Goal: Information Seeking & Learning: Learn about a topic

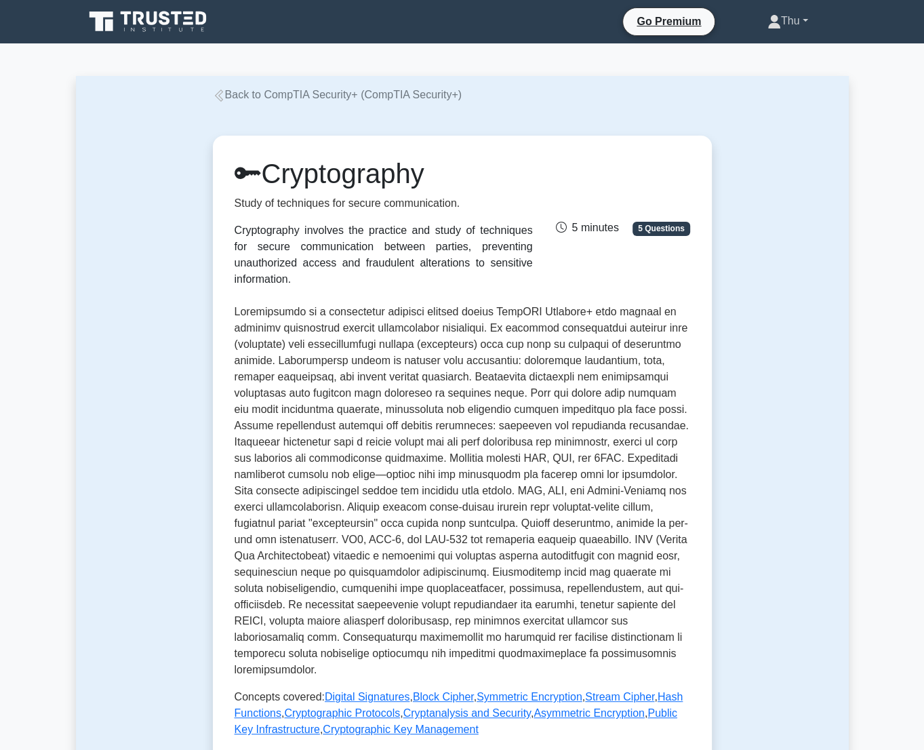
click at [780, 16] on link "Thu" at bounding box center [788, 20] width 106 height 27
click at [759, 50] on link "Profile" at bounding box center [789, 53] width 107 height 22
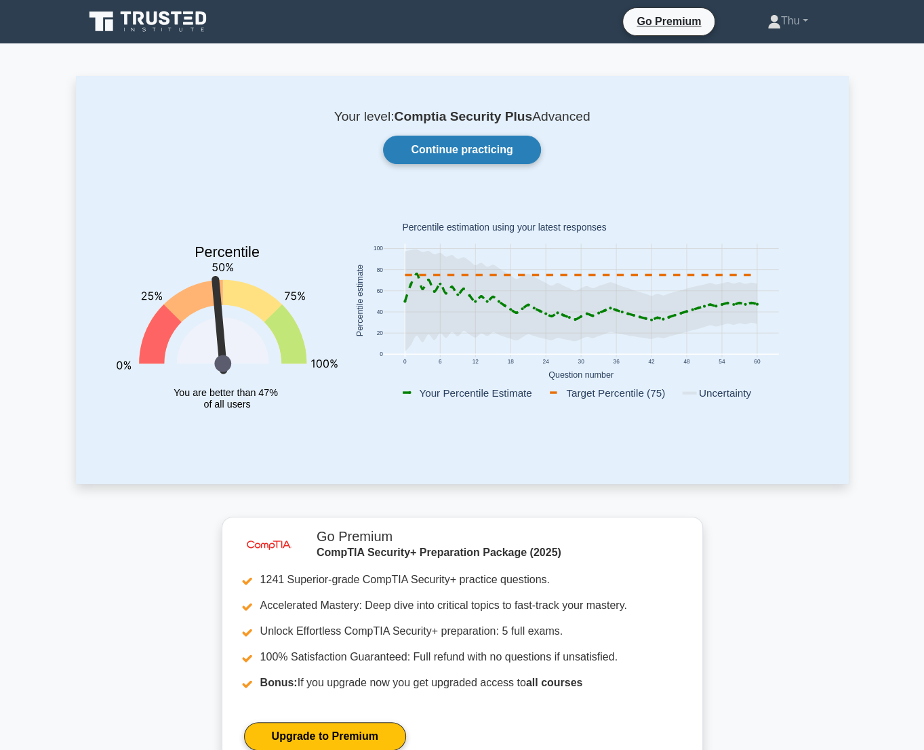
click at [476, 144] on link "Continue practicing" at bounding box center [461, 150] width 157 height 28
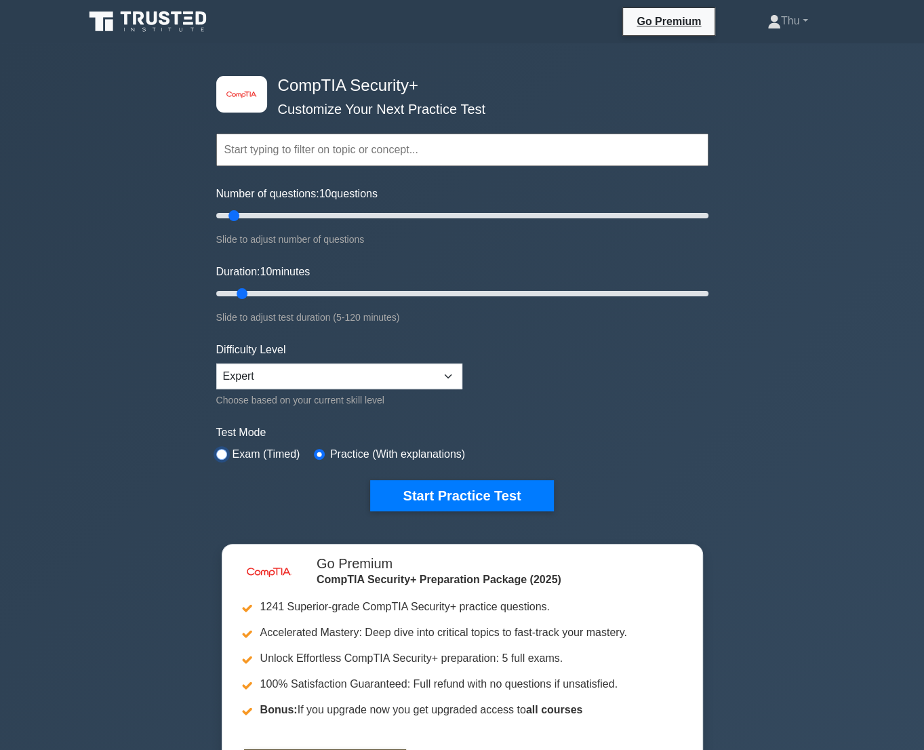
click at [224, 453] on input "radio" at bounding box center [221, 454] width 11 height 11
radio input "true"
click at [485, 491] on button "Start Practice Test" at bounding box center [461, 495] width 183 height 31
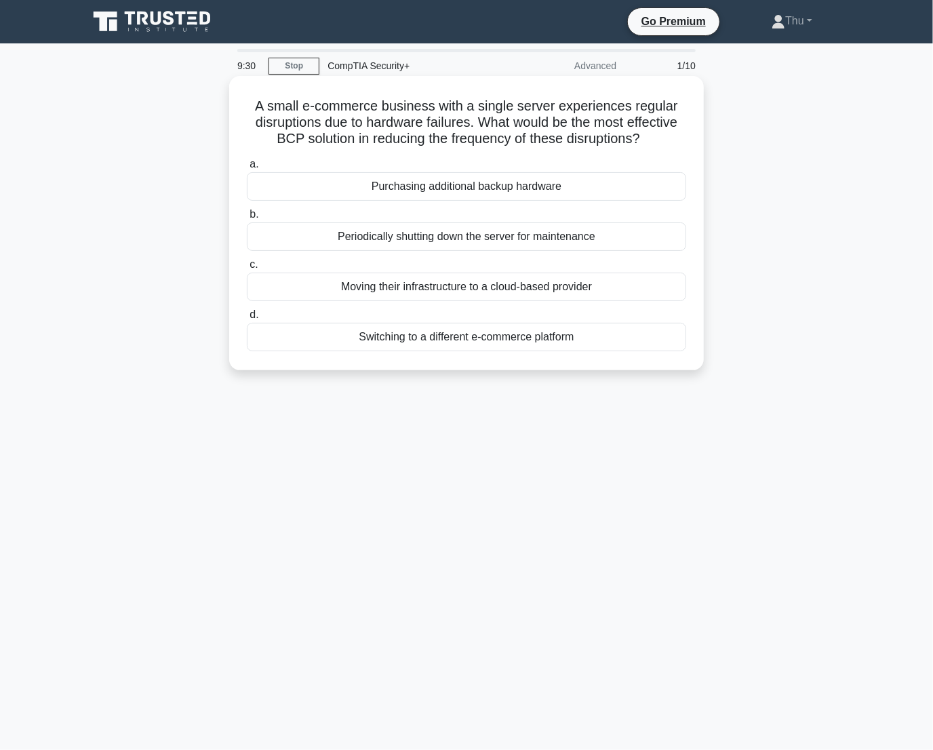
click at [427, 288] on div "Moving their infrastructure to a cloud-based provider" at bounding box center [466, 287] width 439 height 28
click at [247, 269] on input "c. Moving their infrastructure to a cloud-based provider" at bounding box center [247, 264] width 0 height 9
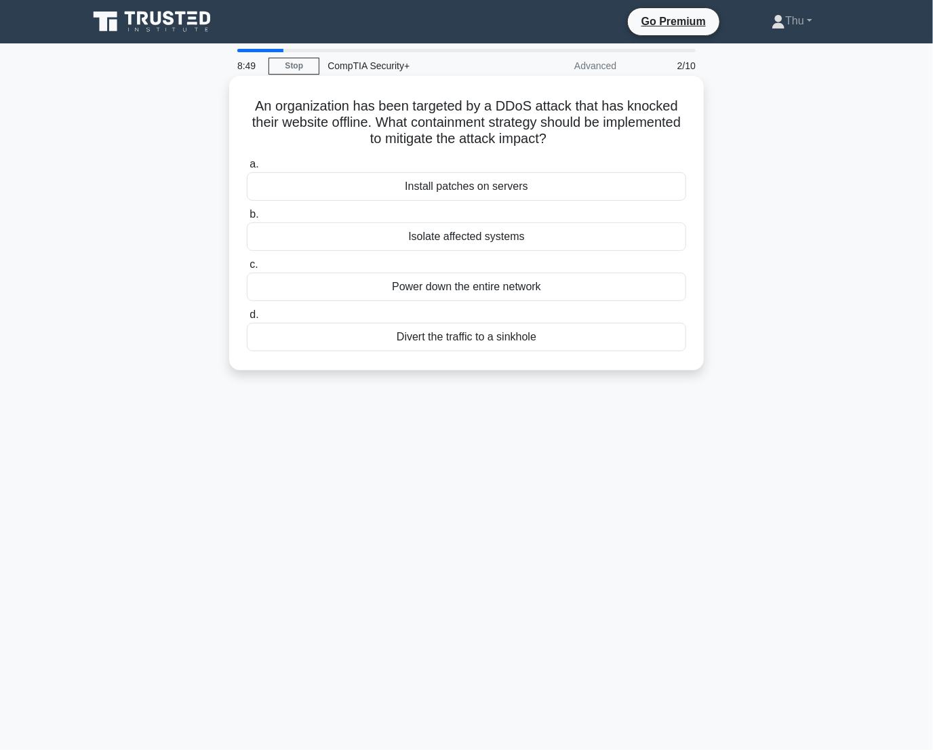
click at [403, 344] on div "Divert the traffic to a sinkhole" at bounding box center [466, 337] width 439 height 28
click at [247, 319] on input "d. Divert the traffic to a sinkhole" at bounding box center [247, 314] width 0 height 9
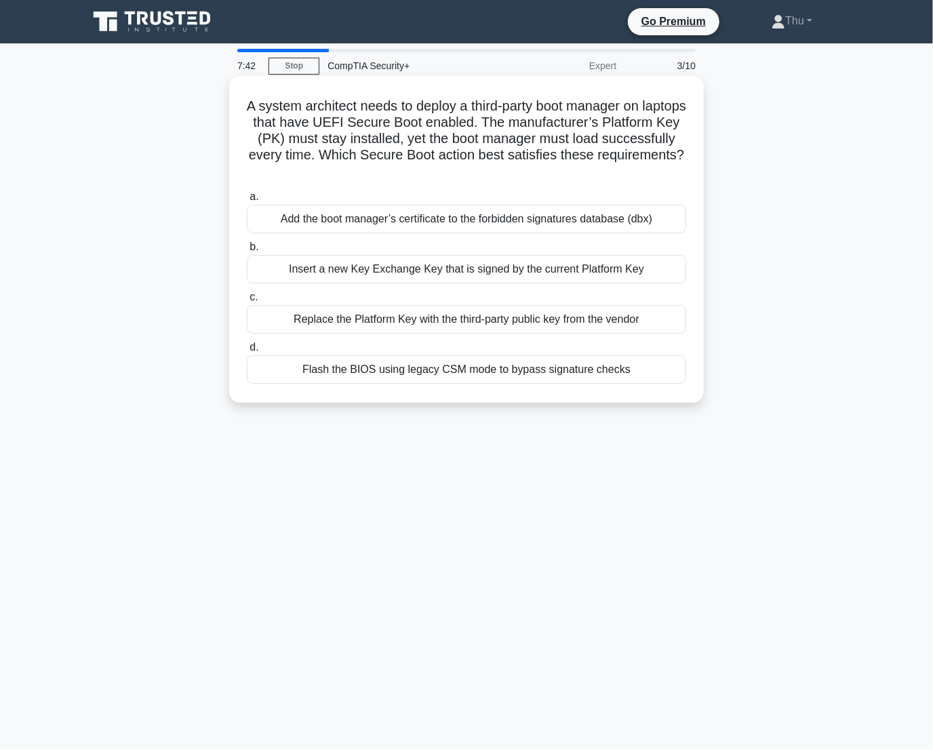
click at [475, 224] on div "Add the boot manager’s certificate to the forbidden signatures database (dbx)" at bounding box center [466, 219] width 439 height 28
click at [247, 201] on input "a. Add the boot manager’s certificate to the forbidden signatures database (dbx)" at bounding box center [247, 197] width 0 height 9
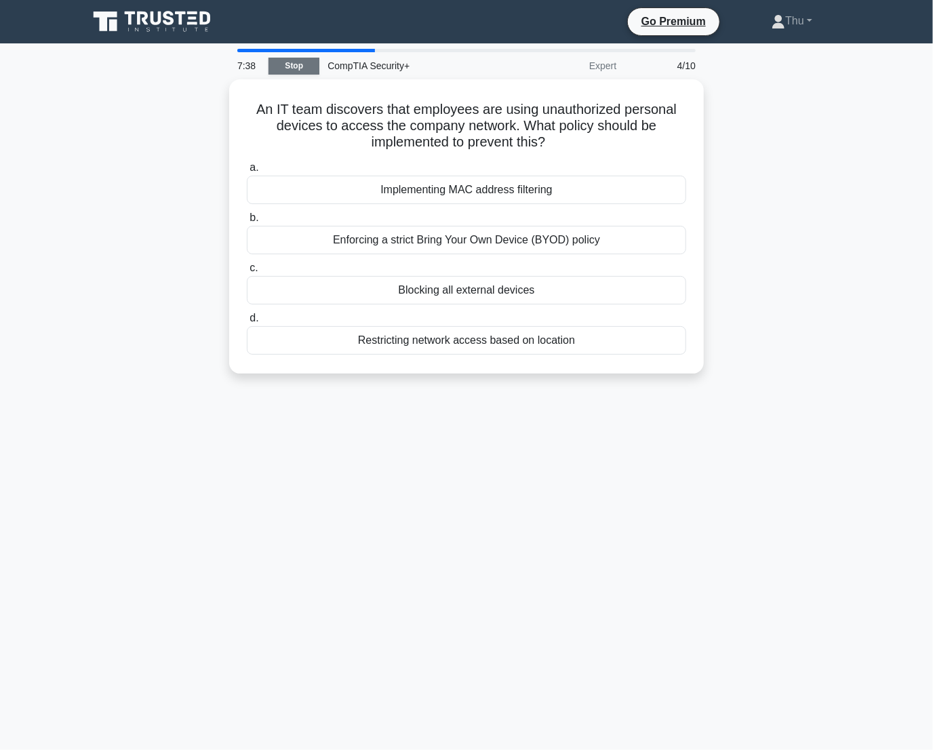
click at [296, 65] on link "Stop" at bounding box center [293, 66] width 51 height 17
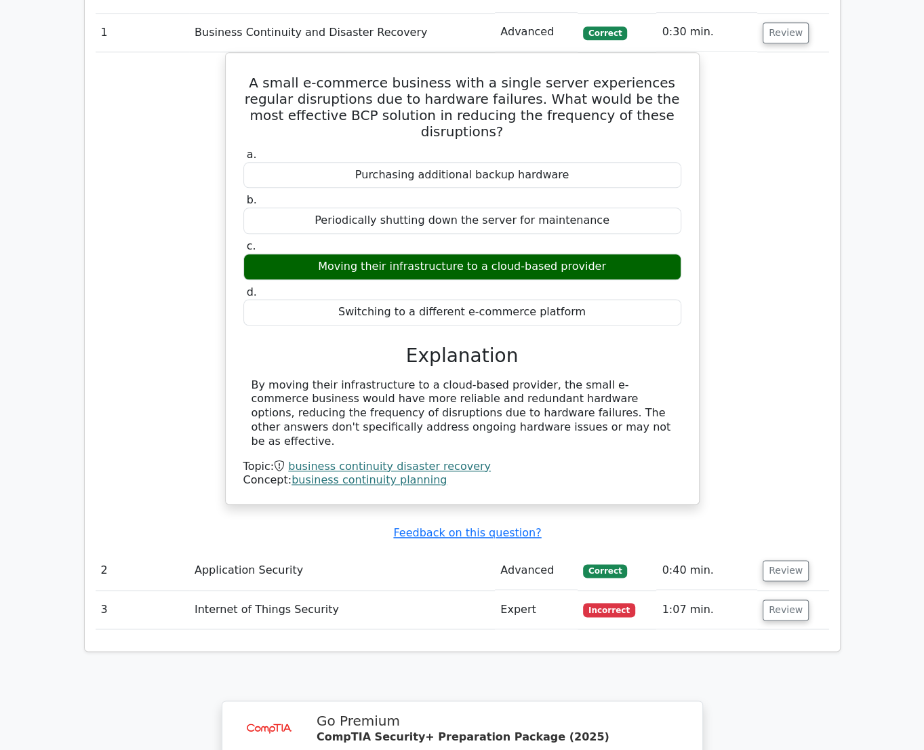
scroll to position [1047, 0]
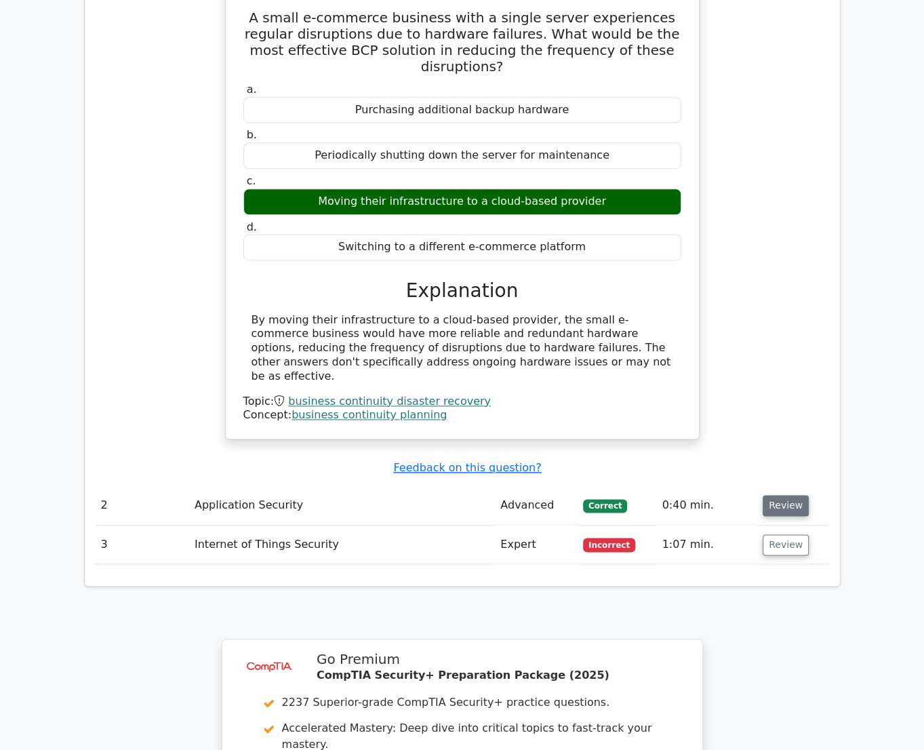
click at [773, 495] on button "Review" at bounding box center [786, 505] width 46 height 21
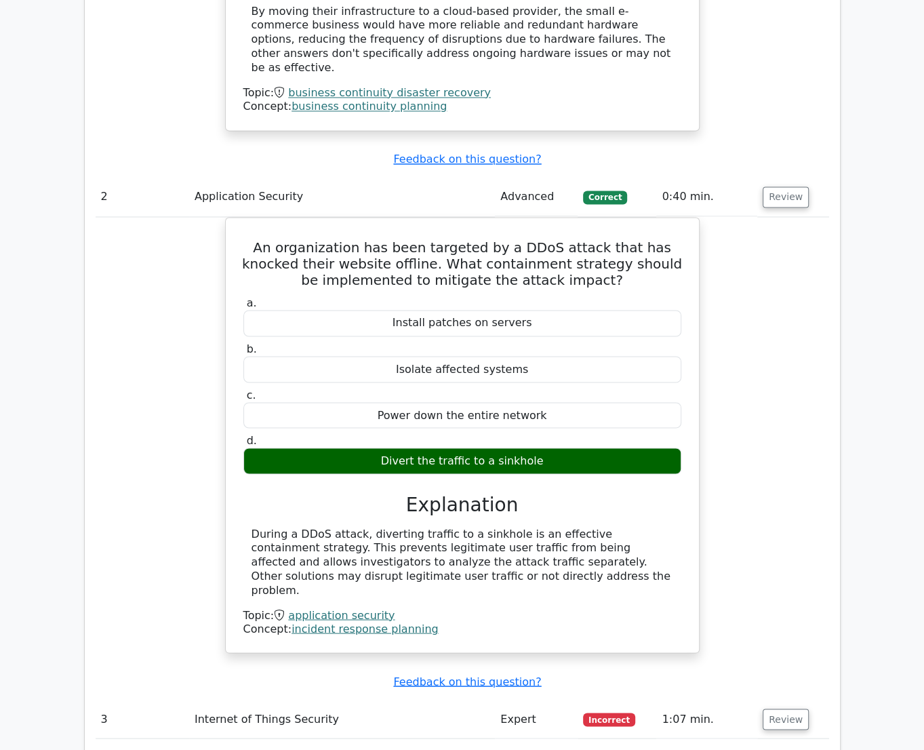
scroll to position [1478, 0]
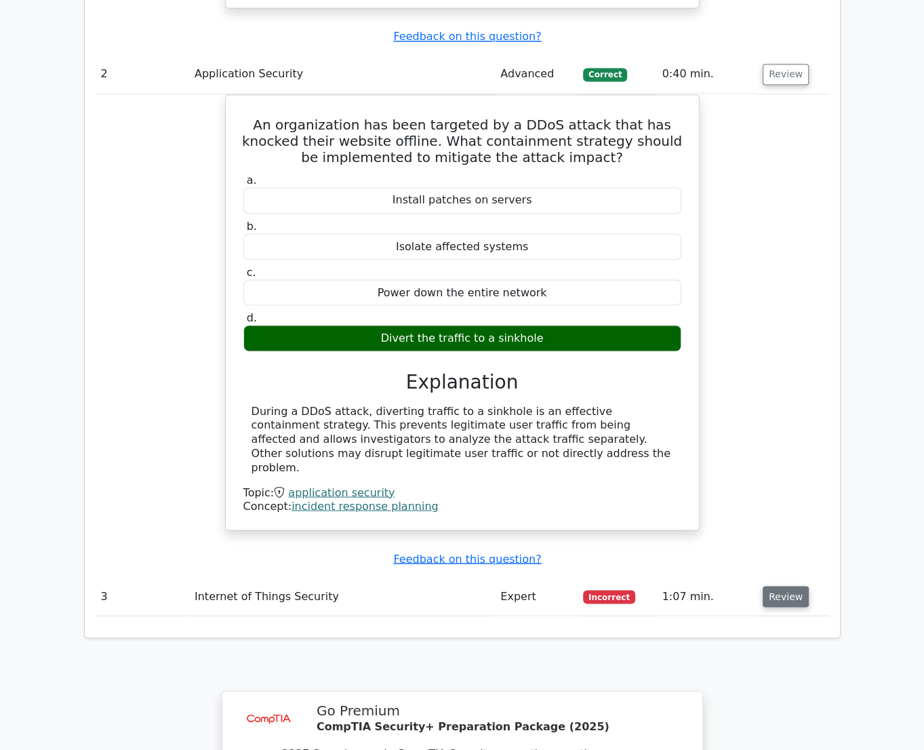
click at [790, 586] on button "Review" at bounding box center [786, 596] width 46 height 21
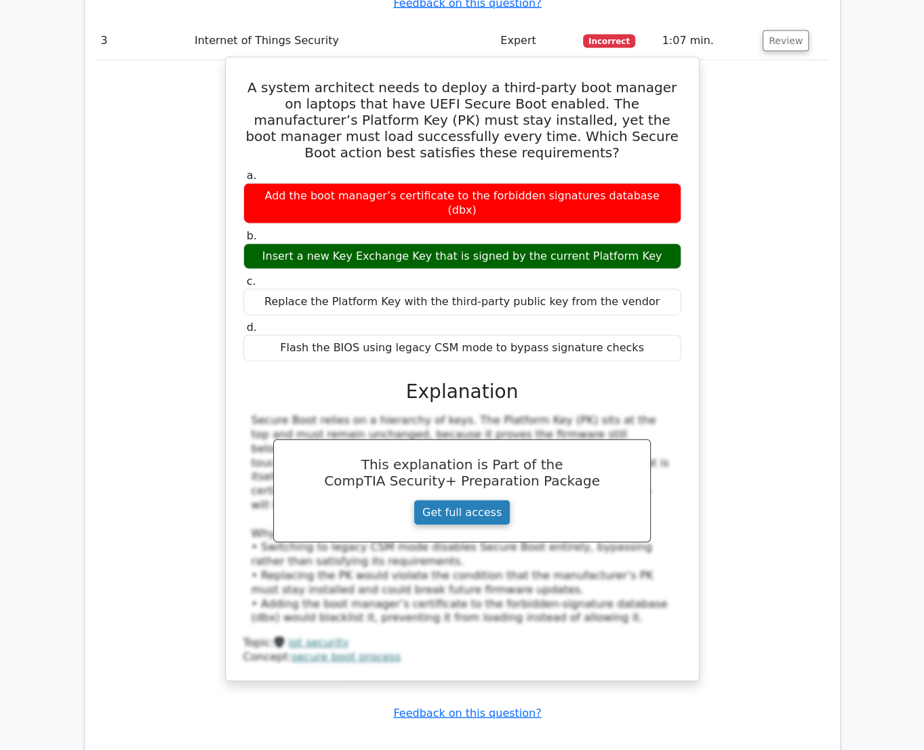
scroll to position [2341, 0]
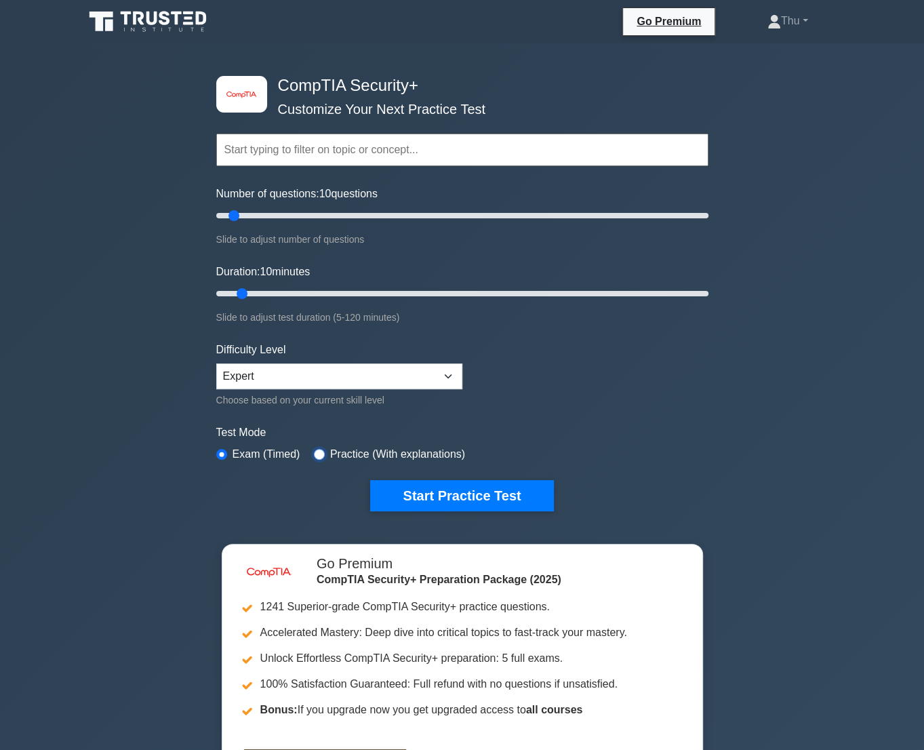
click at [317, 454] on input "radio" at bounding box center [319, 454] width 11 height 11
radio input "true"
